Goal: Communication & Community: Answer question/provide support

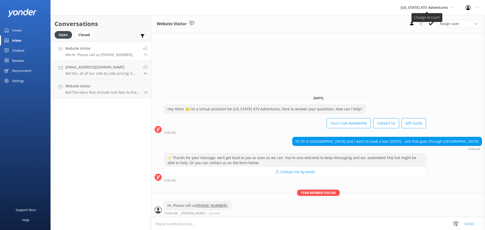
click at [416, 5] on span "[US_STATE] ATV Adventures" at bounding box center [423, 7] width 47 height 5
click at [413, 22] on link "[US_STATE] Safari Jeep Tours" at bounding box center [419, 21] width 50 height 12
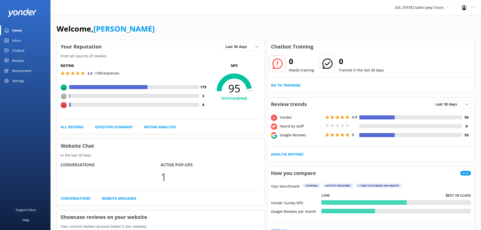
click at [18, 39] on div "Inbox" at bounding box center [16, 40] width 9 height 10
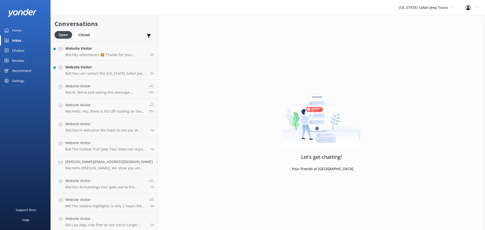
click at [118, 27] on h2 "Conversations" at bounding box center [104, 24] width 99 height 10
click at [119, 71] on p "Bot: You can contact the Arizona Safari Jeep Tours team at 928-282-3012 or emai…" at bounding box center [105, 72] width 81 height 5
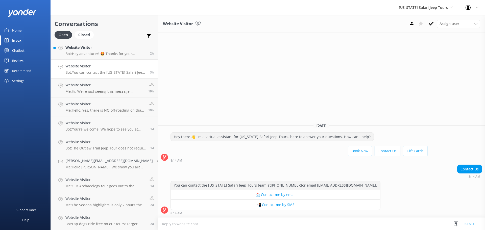
click at [180, 225] on textarea at bounding box center [321, 224] width 327 height 12
click at [91, 50] on div "Website Visitor Bot: Hey adventurer! 🤩 Thanks for your message, we'll get back …" at bounding box center [105, 50] width 81 height 11
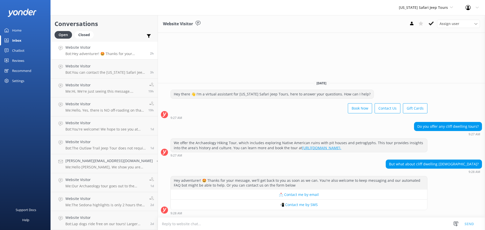
click at [230, 56] on div "Website Visitor Assign user Coree Claudelle Dave Swartwout Eryka Chris Customer…" at bounding box center [321, 122] width 327 height 215
click at [169, 224] on textarea at bounding box center [321, 224] width 327 height 12
click at [183, 224] on textarea at bounding box center [321, 224] width 327 height 12
type textarea "Hello, Please explain specifically what you mean because we do have a Archaeolo…"
drag, startPoint x: 318, startPoint y: 224, endPoint x: 151, endPoint y: 223, distance: 167.4
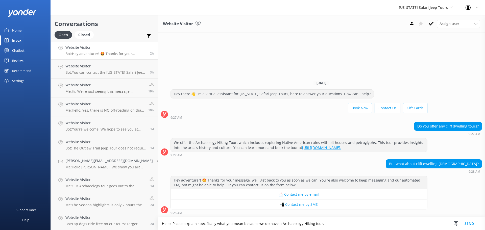
click at [151, 223] on div "Conversations Open Closed Important Assigned to me Unassigned SMS Website Visit…" at bounding box center [267, 122] width 434 height 215
click at [298, 36] on div "Website Visitor Assign user Coree Claudelle Dave Swartwout Eryka Chris Customer…" at bounding box center [321, 122] width 327 height 215
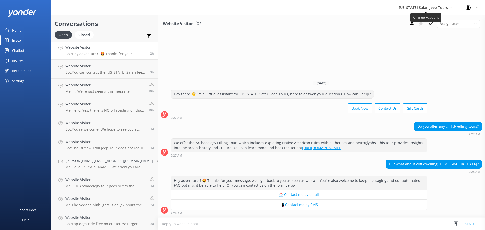
click at [411, 5] on span "[US_STATE] Safari Jeep Tours" at bounding box center [423, 7] width 49 height 5
click at [405, 29] on link "[GEOGRAPHIC_DATA]" at bounding box center [417, 33] width 50 height 12
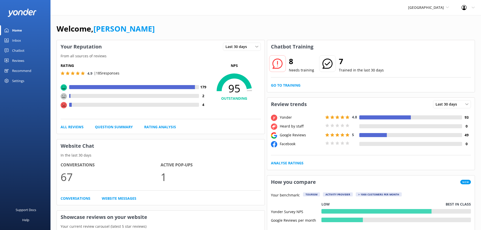
click at [18, 39] on div "Inbox" at bounding box center [16, 40] width 9 height 10
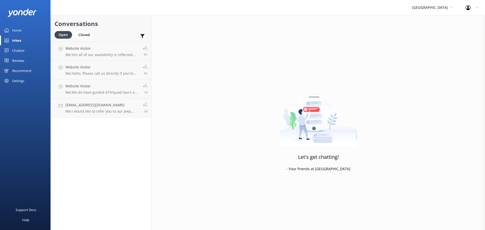
click at [128, 34] on div "Open Closed Important Assigned to me Unassigned" at bounding box center [101, 37] width 93 height 12
click at [422, 7] on span "[GEOGRAPHIC_DATA]" at bounding box center [430, 7] width 36 height 5
click at [419, 47] on link "[US_STATE] ATV Adventures" at bounding box center [430, 45] width 50 height 12
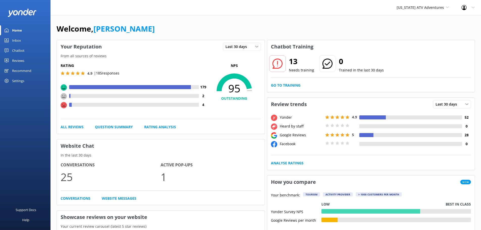
click at [18, 41] on div "Inbox" at bounding box center [16, 40] width 9 height 10
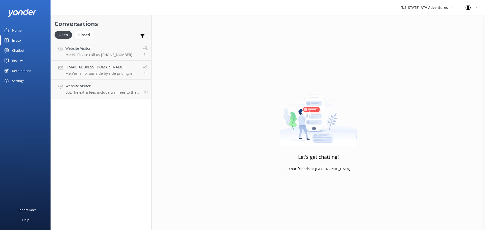
click at [93, 8] on div "Arizona ATV Adventures Arizona Safari Jeep Tours Sedona Off-Road Center Arizona…" at bounding box center [242, 7] width 485 height 15
